Goal: Information Seeking & Learning: Understand process/instructions

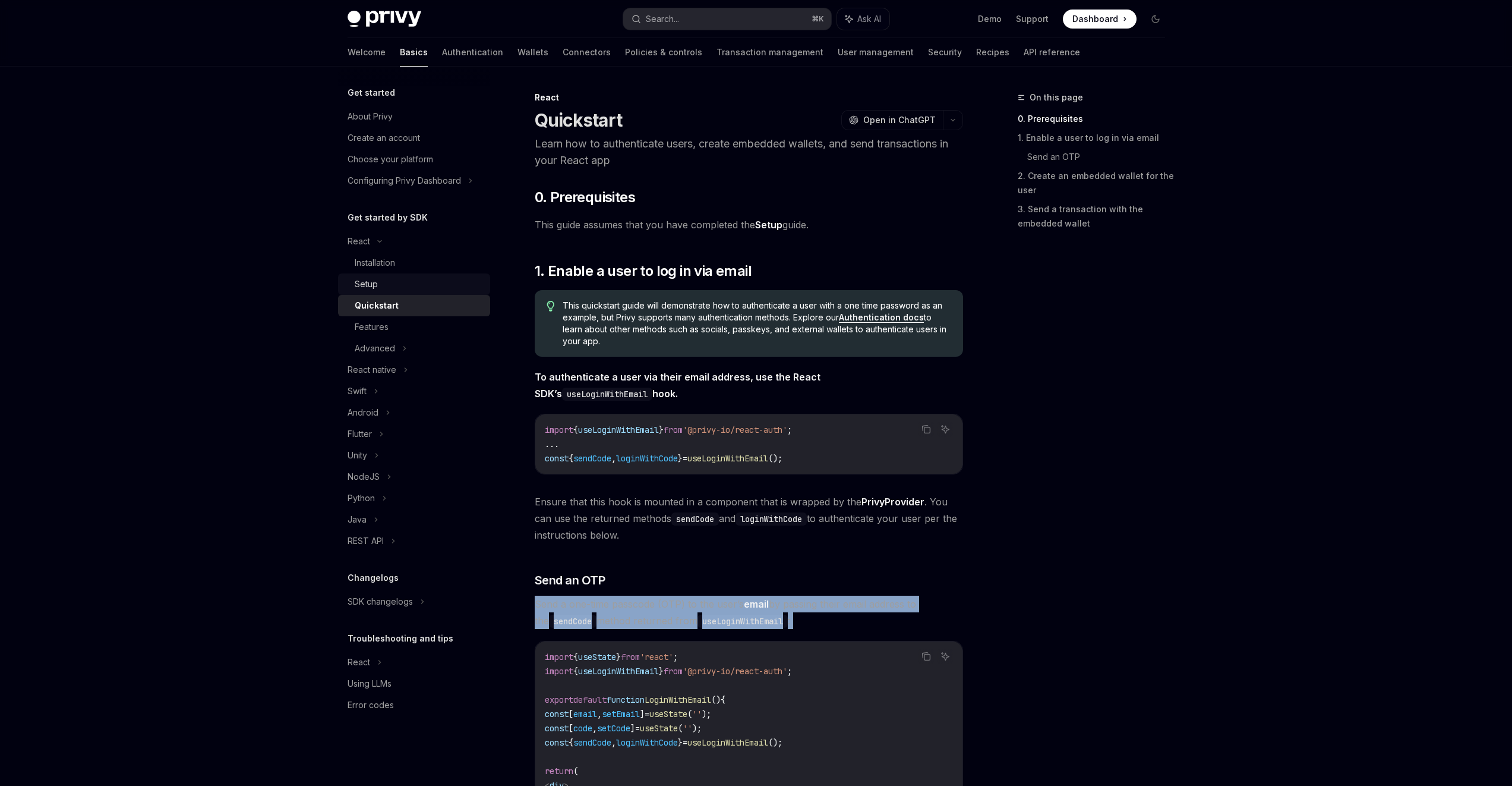
click at [440, 276] on link "Setup" at bounding box center [413, 284] width 152 height 21
click at [441, 266] on div "Installation" at bounding box center [418, 263] width 128 height 14
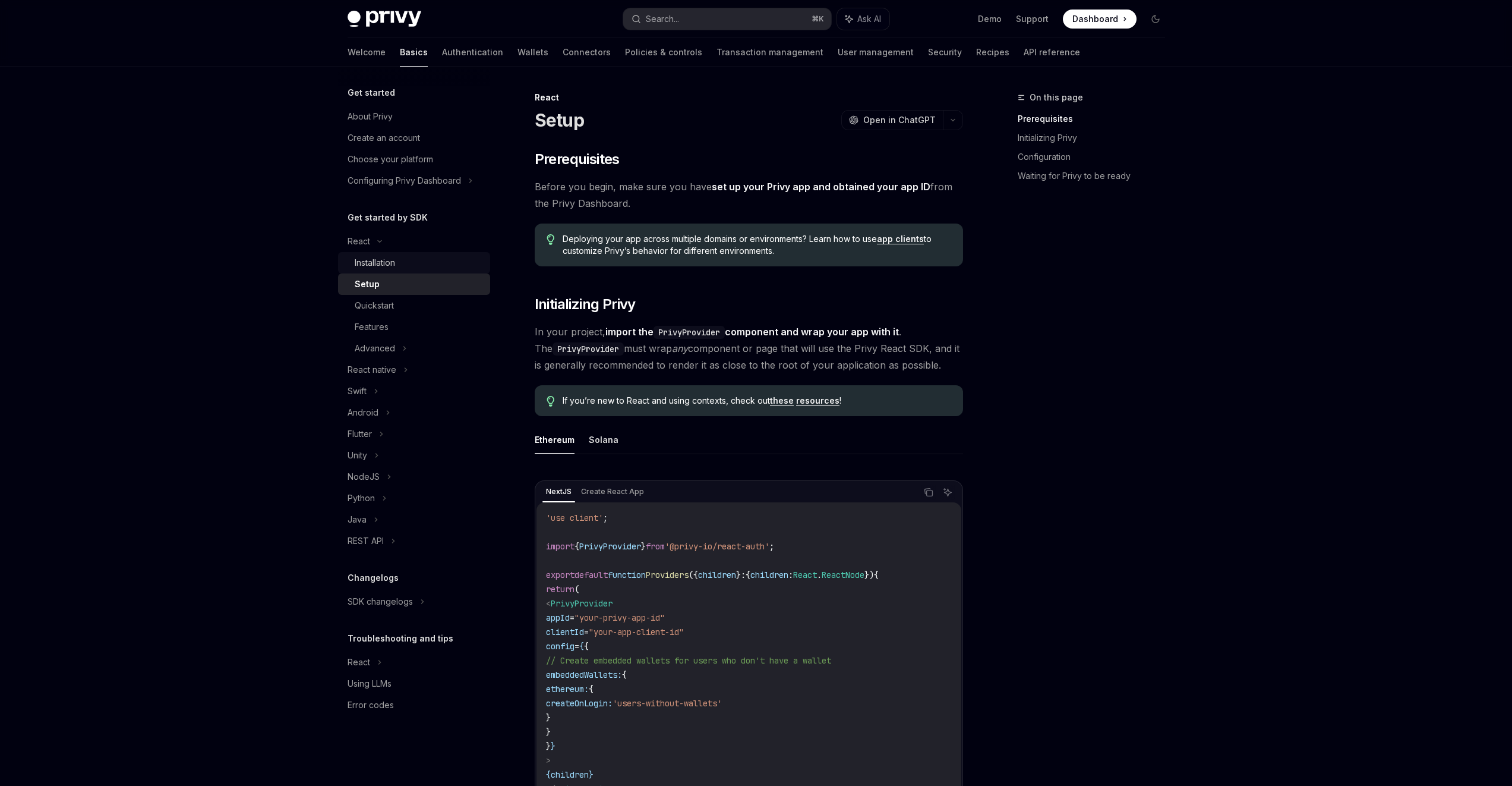
click at [437, 266] on div "Installation" at bounding box center [418, 263] width 128 height 14
type textarea "*"
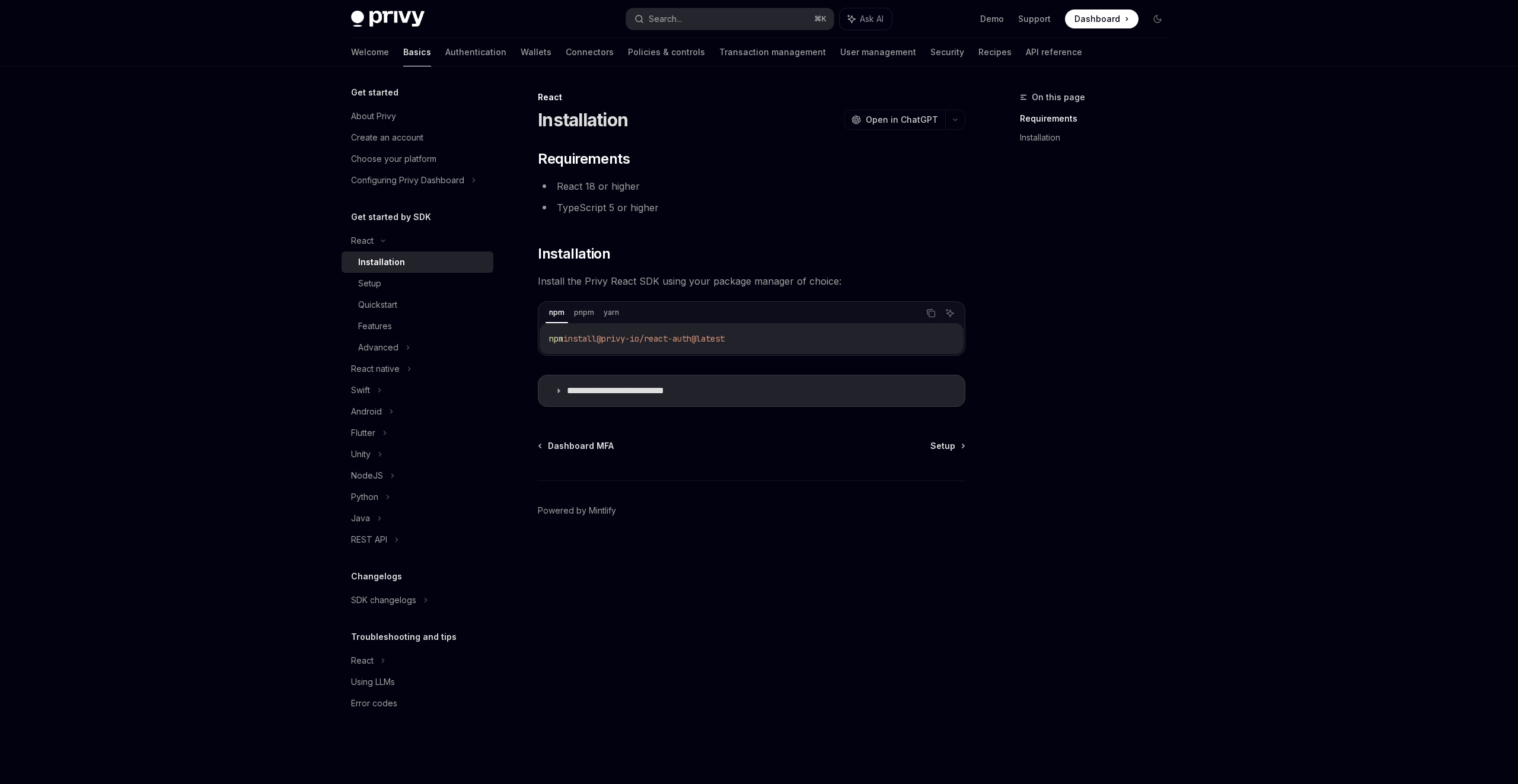
click at [709, 338] on span "@privy-io/react-auth@latest" at bounding box center [660, 338] width 128 height 10
click at [544, 312] on div "npm pnpm yarn Copy Ask AI" at bounding box center [751, 312] width 424 height 20
